Goal: Task Accomplishment & Management: Manage account settings

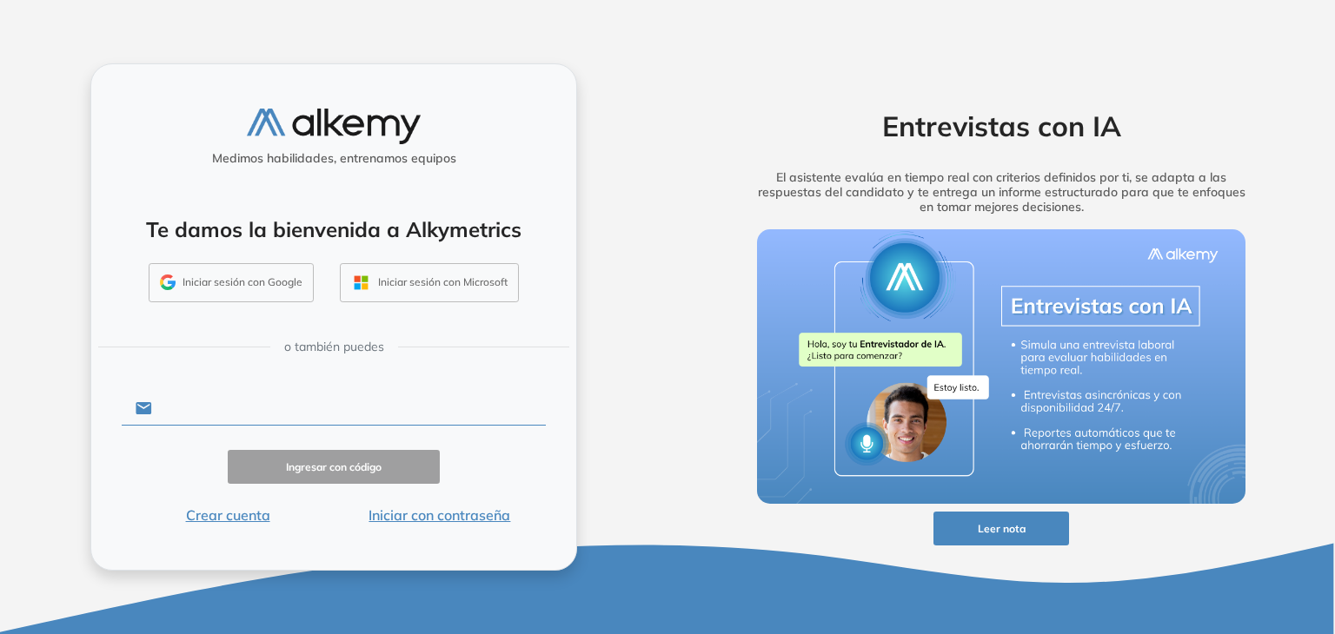
click at [237, 399] on input "text" at bounding box center [349, 408] width 394 height 33
click at [344, 422] on input "text" at bounding box center [349, 408] width 394 height 33
click at [295, 412] on input "text" at bounding box center [349, 408] width 394 height 33
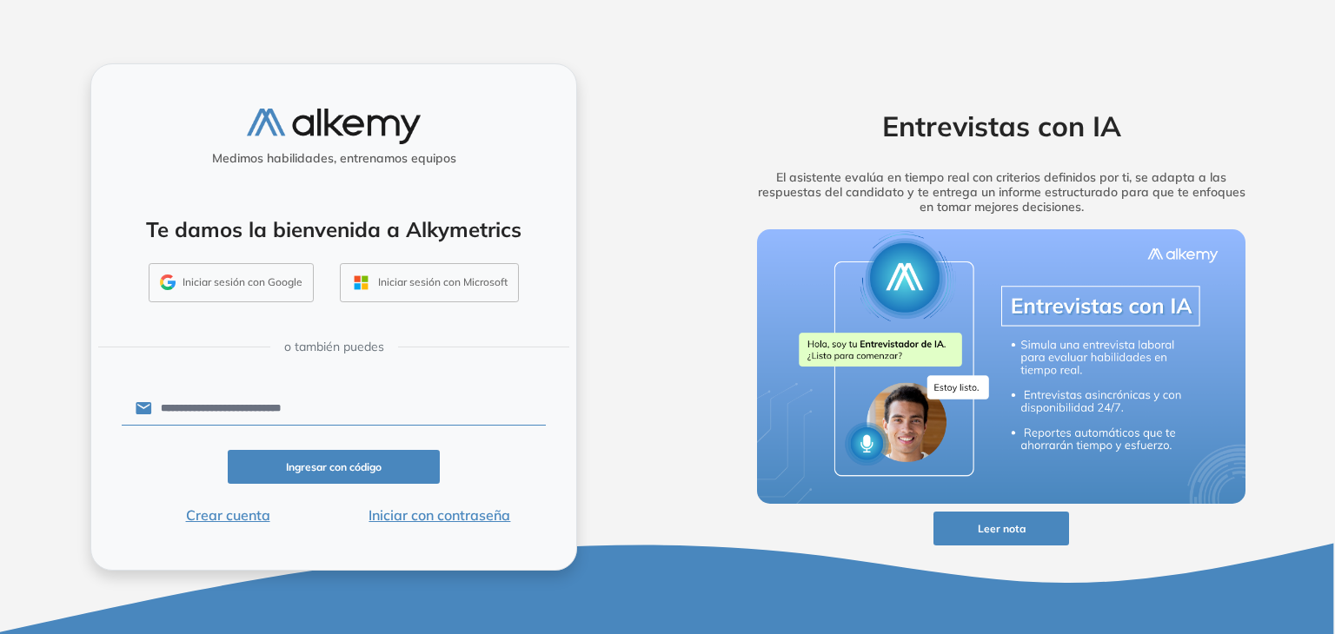
type input "**********"
click at [315, 467] on button "Ingresar con código" at bounding box center [334, 467] width 212 height 34
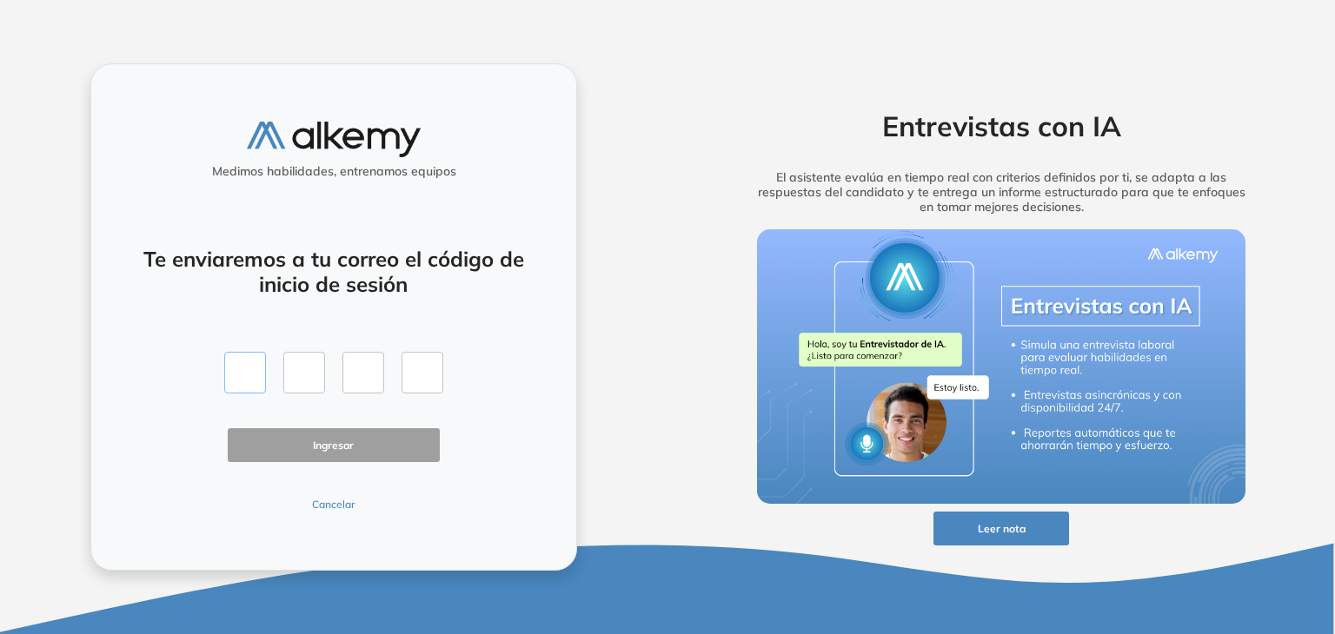
click at [232, 358] on input "text" at bounding box center [245, 373] width 42 height 42
paste input "*"
type input "*"
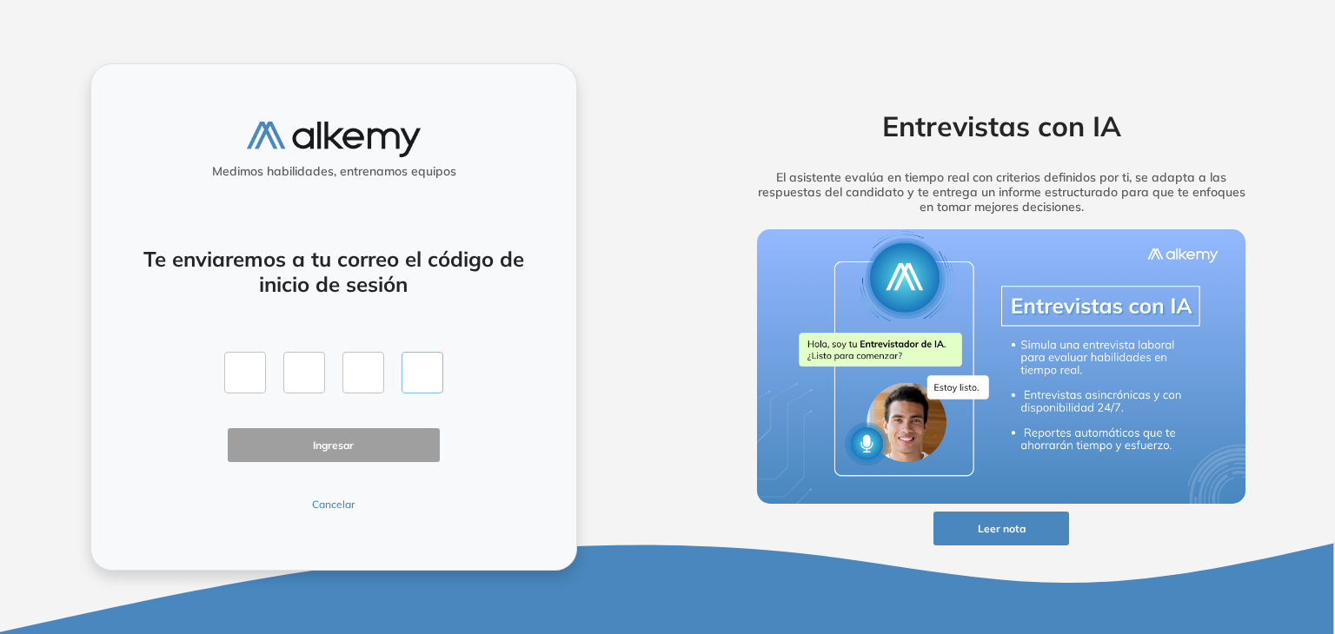
type input "*"
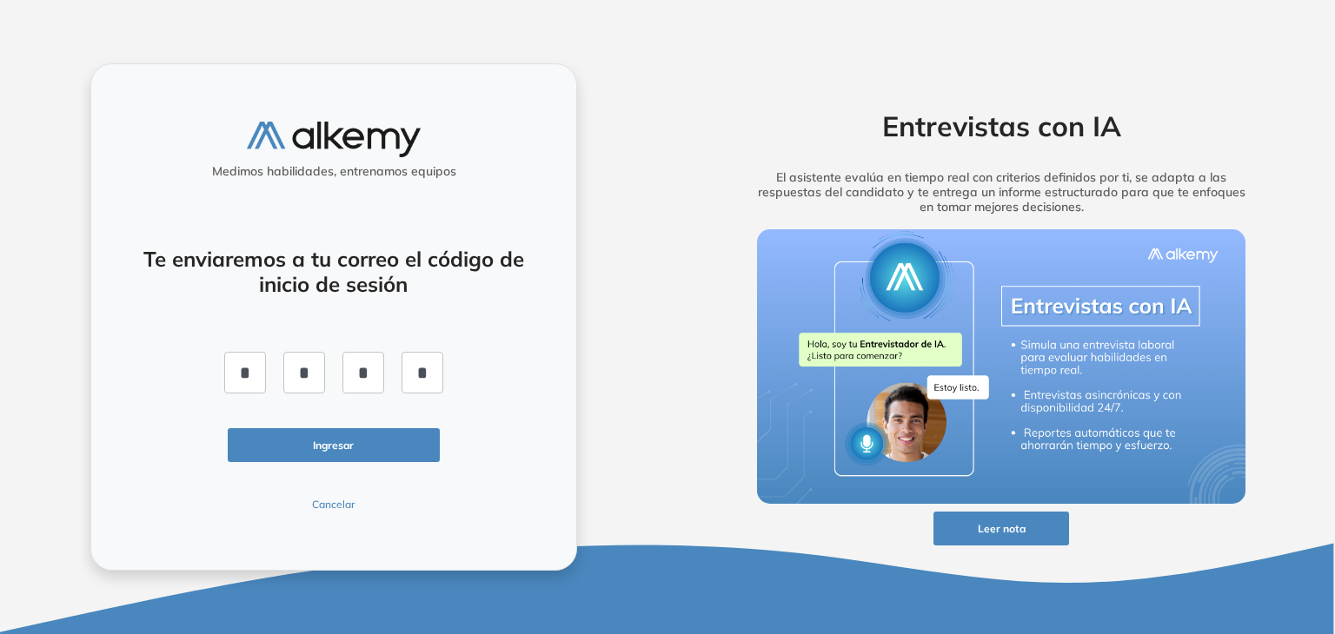
click at [358, 443] on button "Ingresar" at bounding box center [334, 445] width 212 height 34
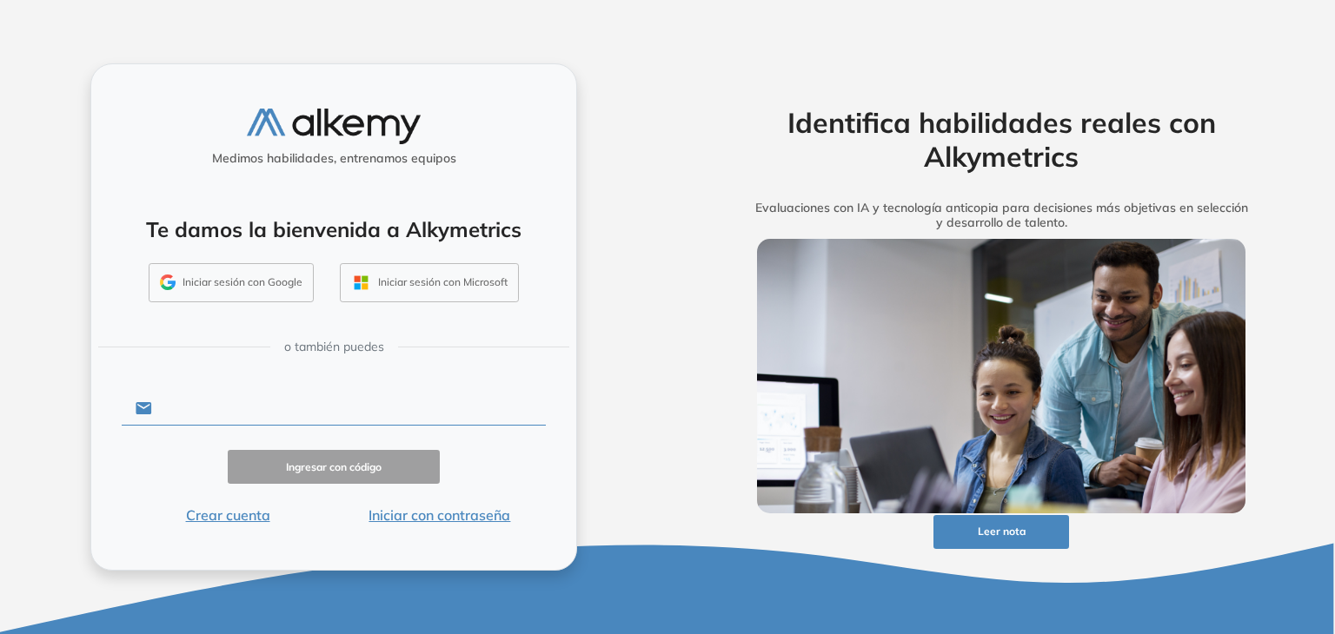
click at [350, 420] on input "text" at bounding box center [349, 408] width 394 height 33
click at [348, 408] on input "text" at bounding box center [349, 408] width 394 height 33
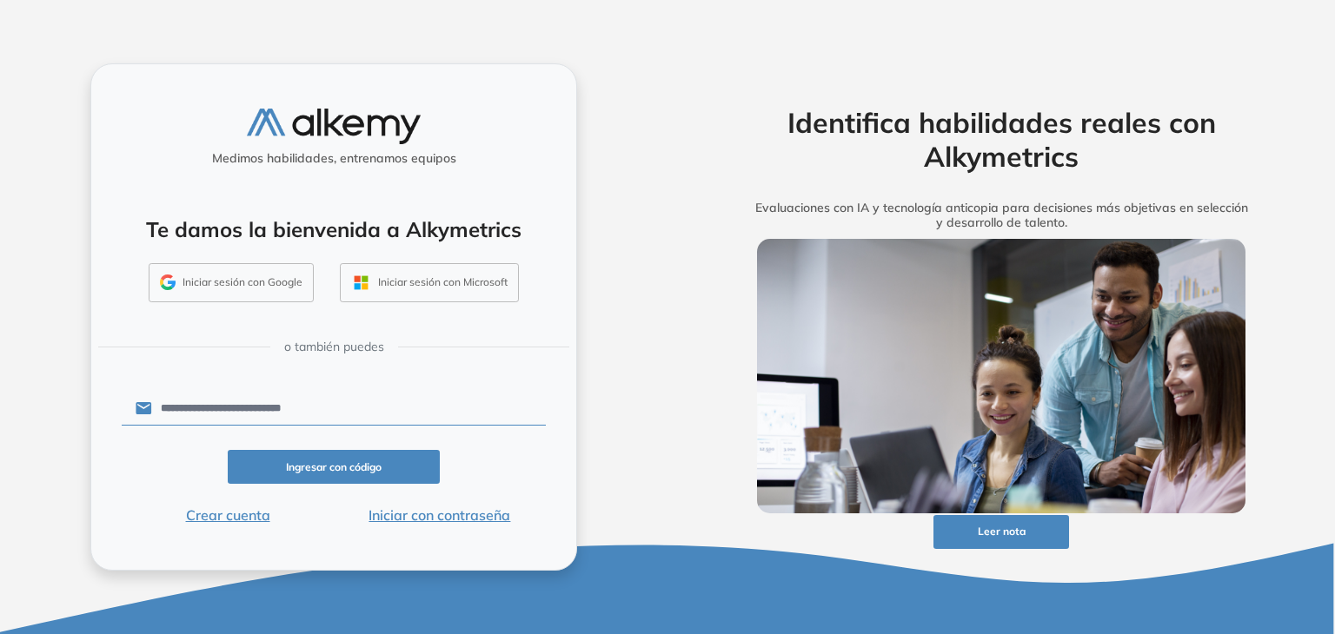
type input "**********"
click at [344, 475] on button "Ingresar con código" at bounding box center [334, 467] width 212 height 34
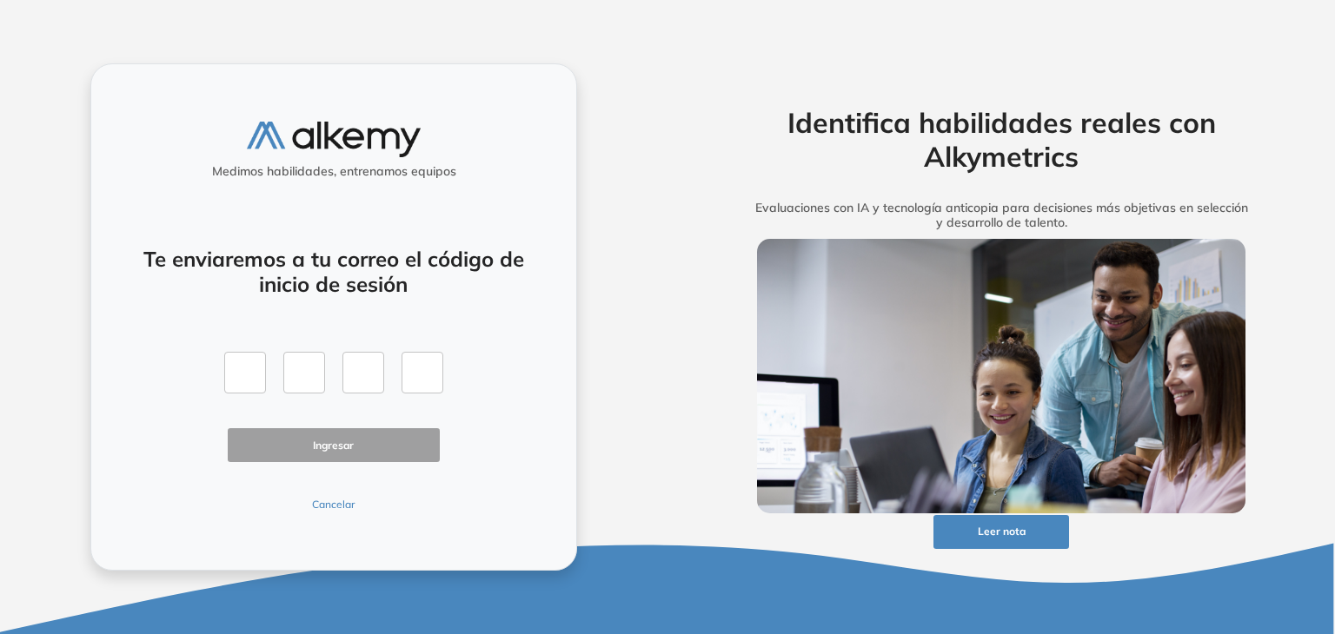
click at [273, 363] on div at bounding box center [333, 373] width 219 height 42
click at [254, 369] on input "text" at bounding box center [245, 373] width 42 height 42
paste input "*"
type input "*"
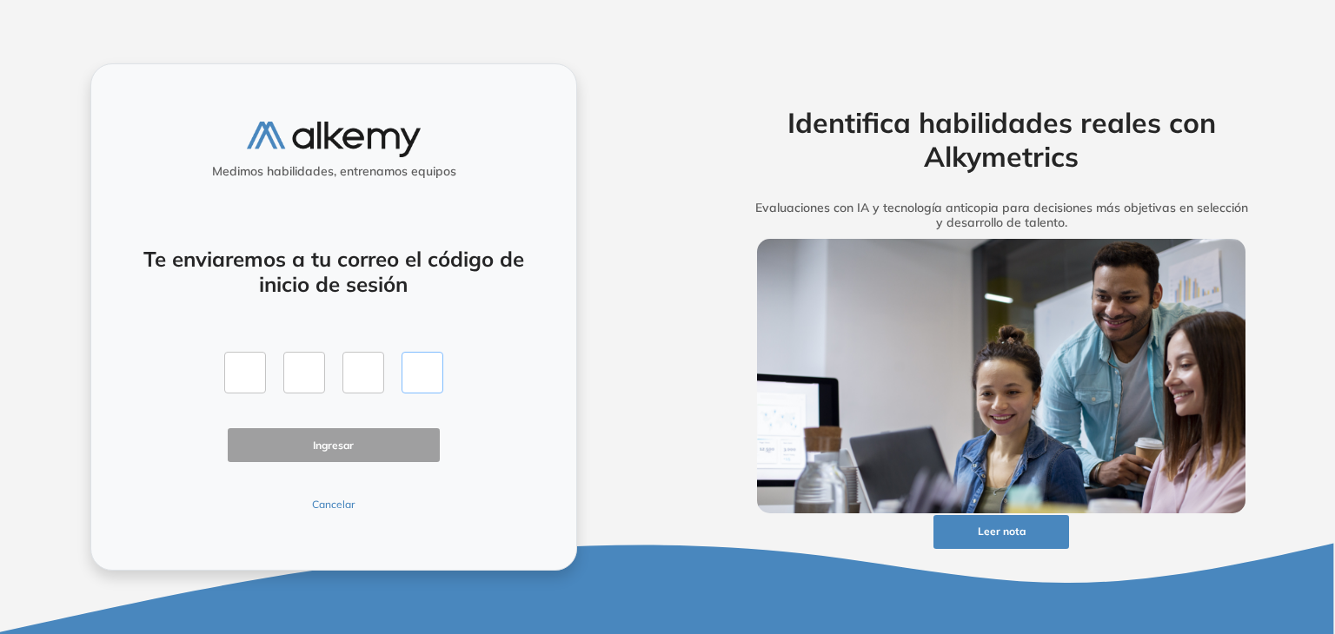
type input "*"
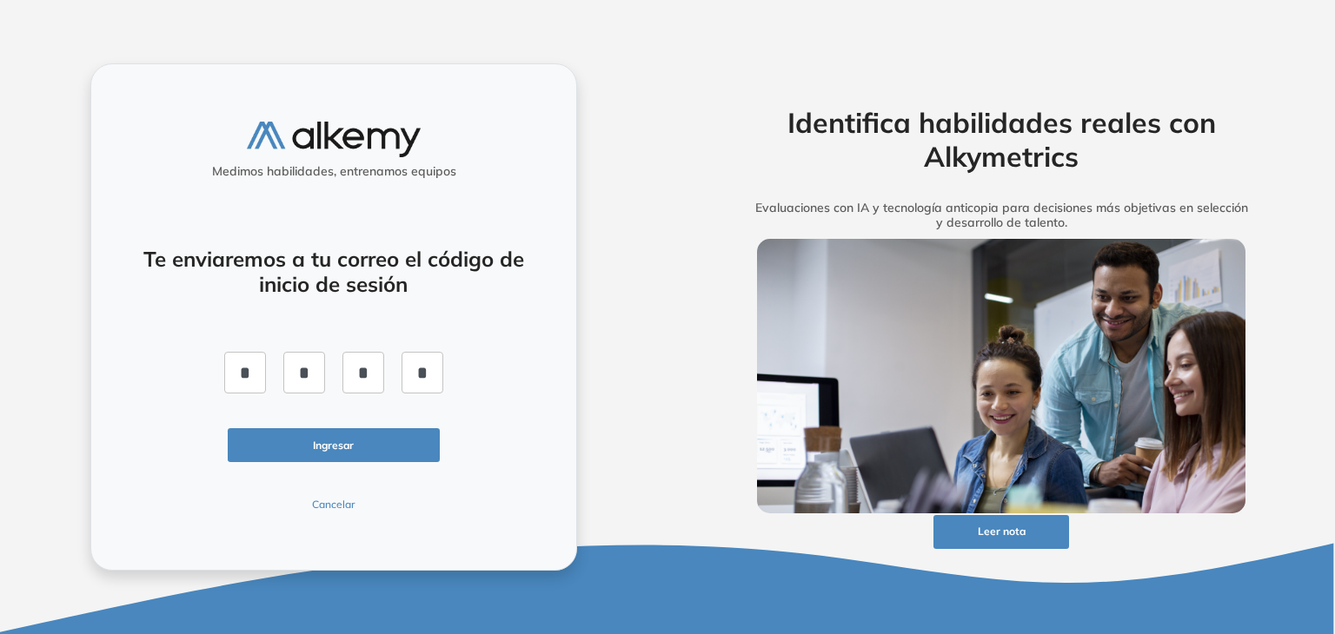
click at [345, 452] on button "Ingresar" at bounding box center [334, 445] width 212 height 34
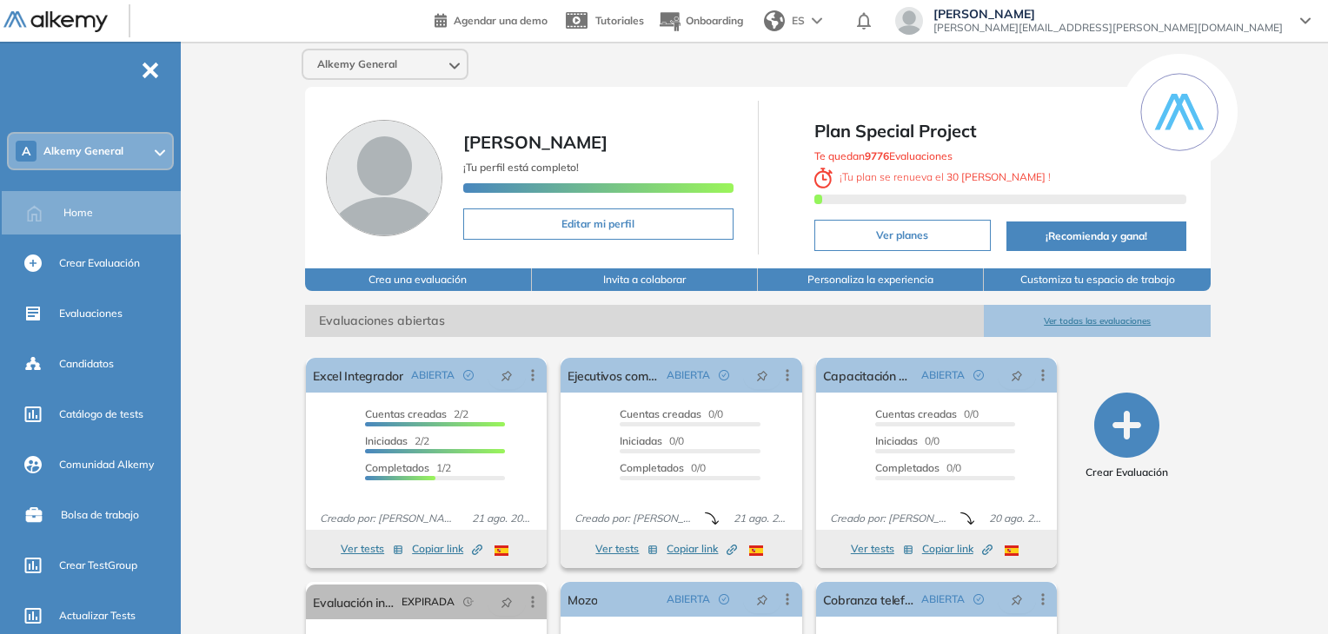
click at [156, 71] on span "-" at bounding box center [150, 69] width 19 height 14
